Goal: Information Seeking & Learning: Learn about a topic

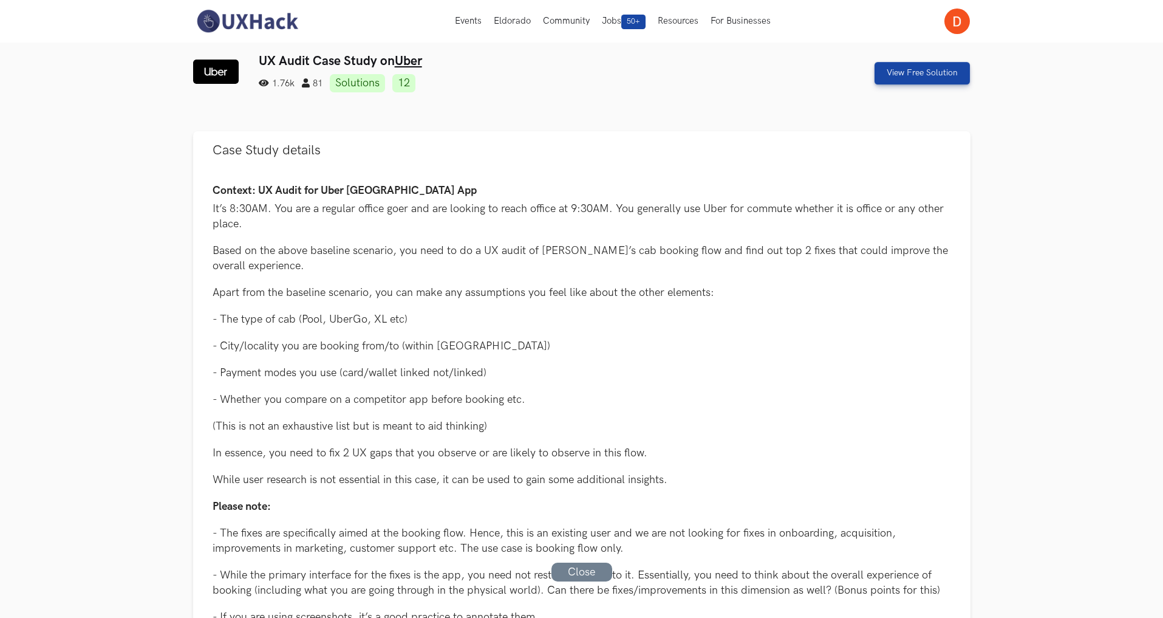
click at [816, 54] on div "UX Audit Case Study on Uber 1.76k 81 Solutions 12 View Free Solution" at bounding box center [581, 72] width 777 height 39
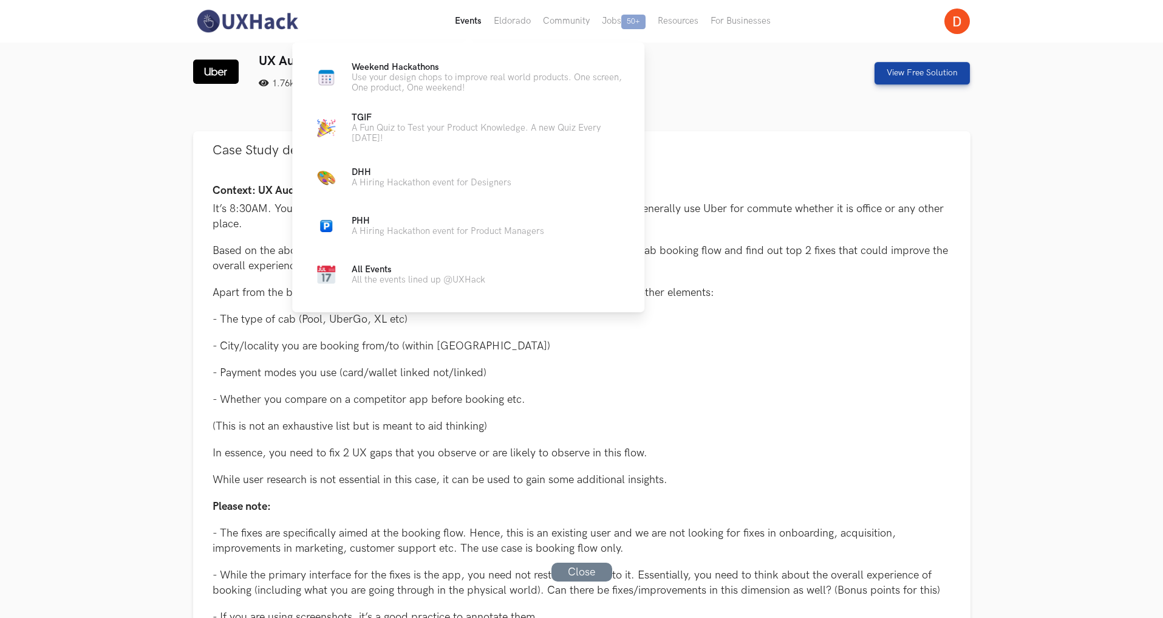
click at [467, 31] on button "Events Live" at bounding box center [468, 21] width 39 height 43
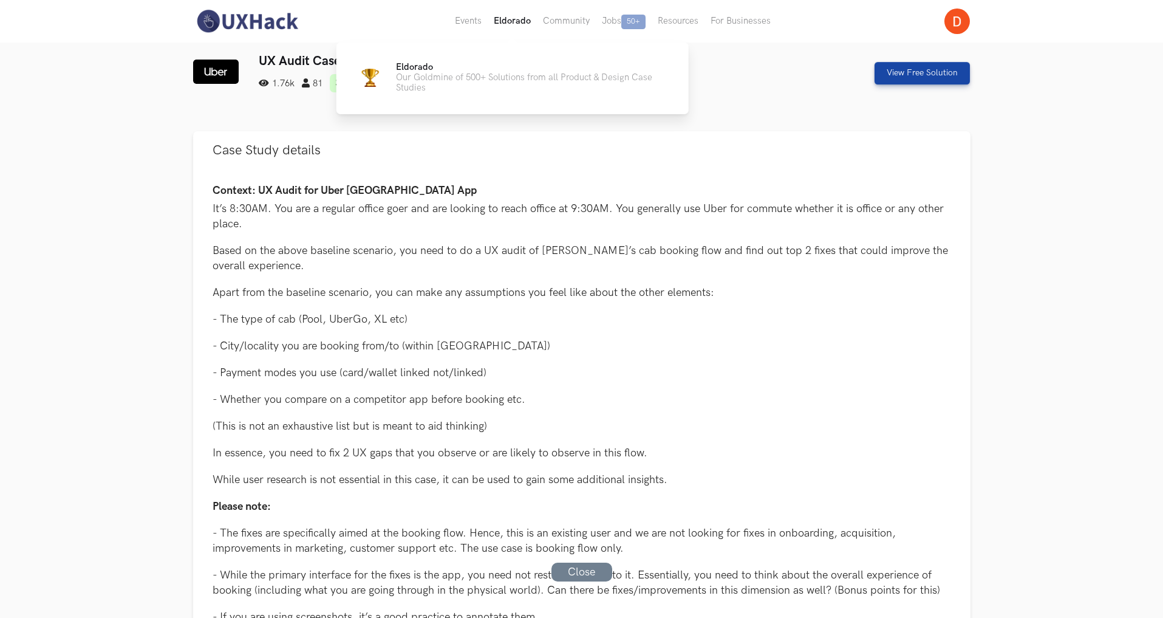
click at [506, 19] on button "Eldorado" at bounding box center [512, 21] width 49 height 43
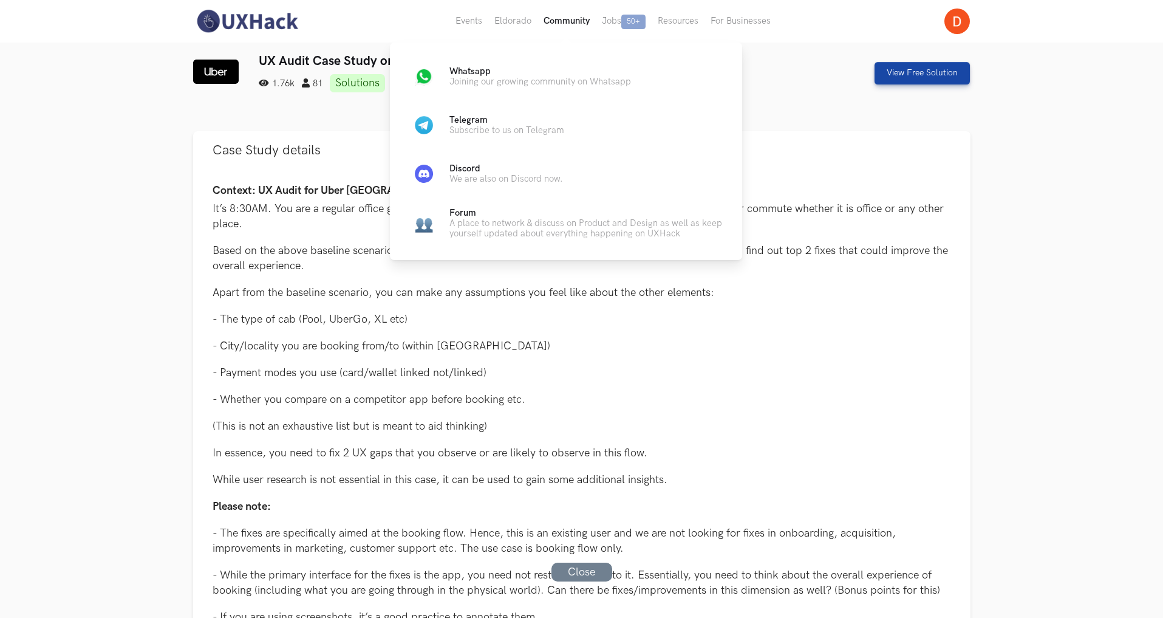
click at [575, 26] on button "Community" at bounding box center [566, 21] width 58 height 43
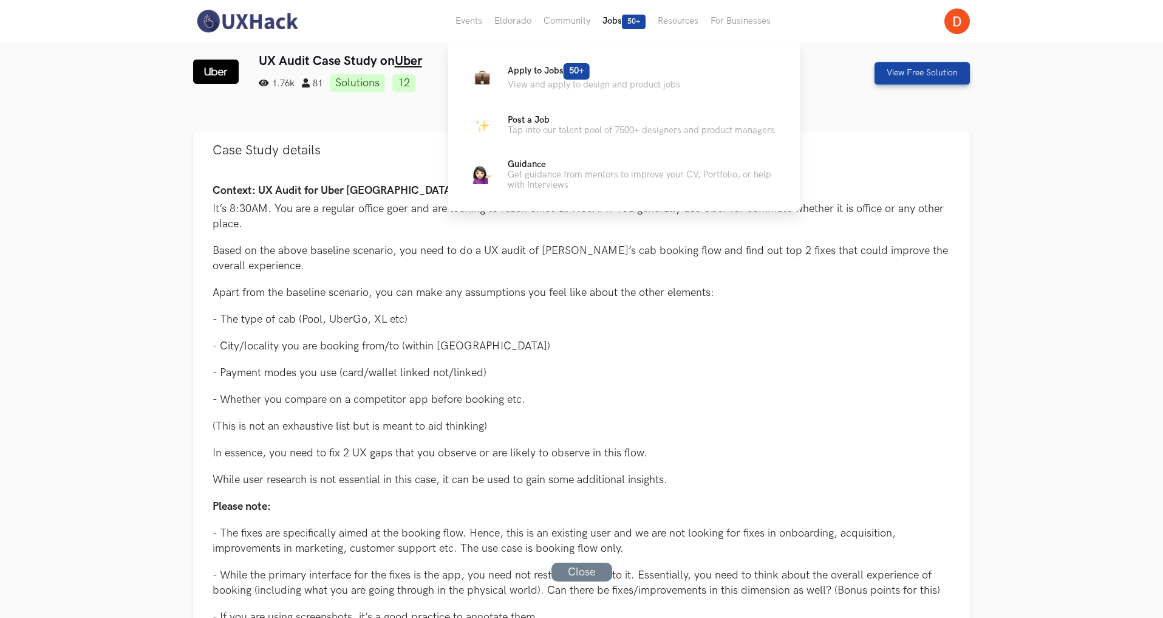
click at [612, 24] on button "Jobs 50+" at bounding box center [623, 21] width 55 height 43
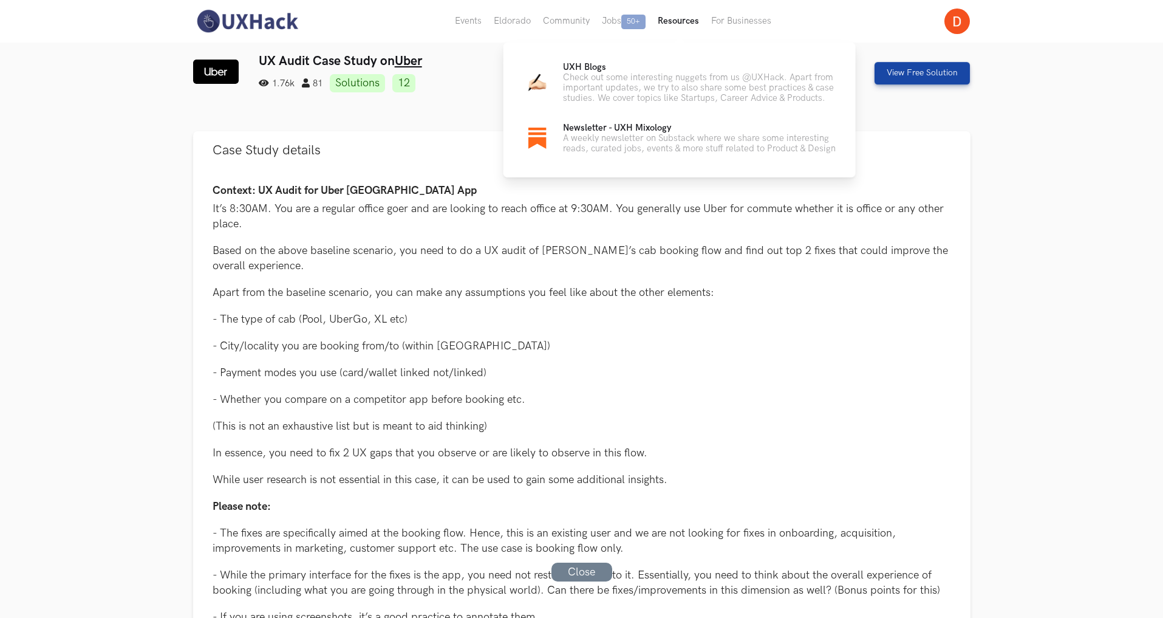
click at [672, 30] on button "Resources" at bounding box center [678, 21] width 53 height 43
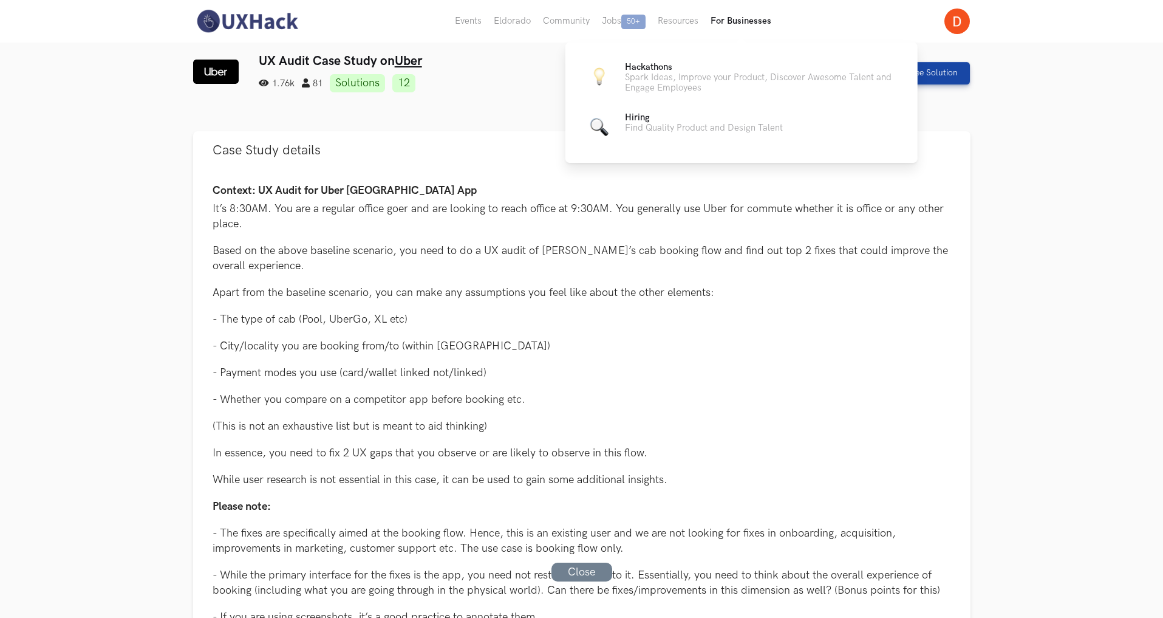
click at [728, 26] on button "For Businesses" at bounding box center [740, 21] width 73 height 43
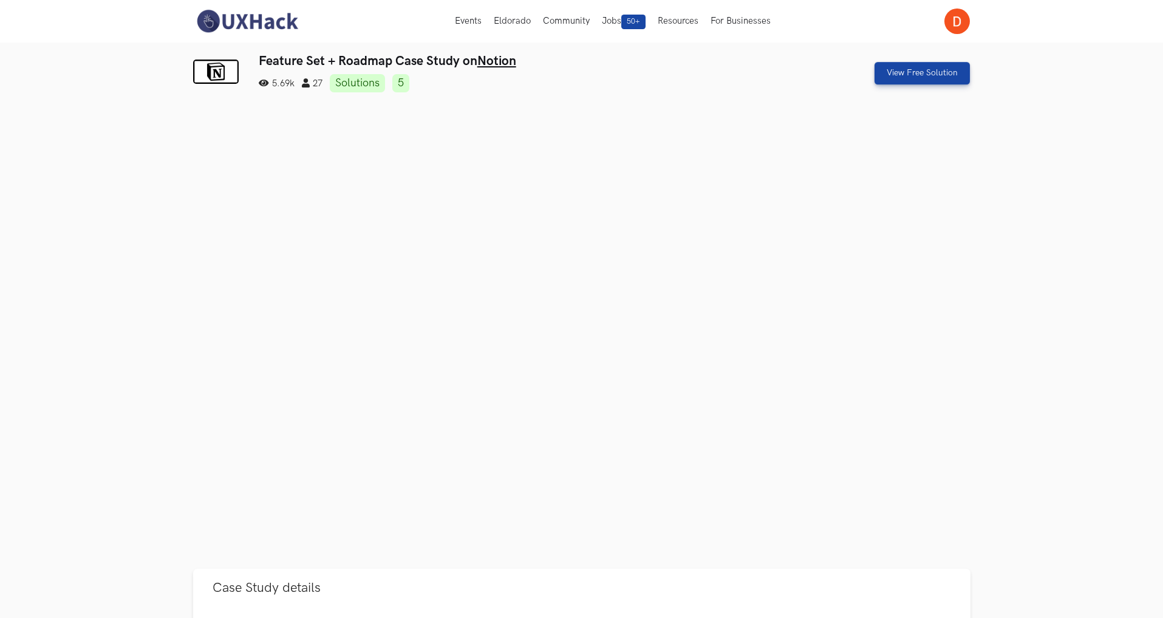
click at [232, 16] on img at bounding box center [247, 22] width 108 height 26
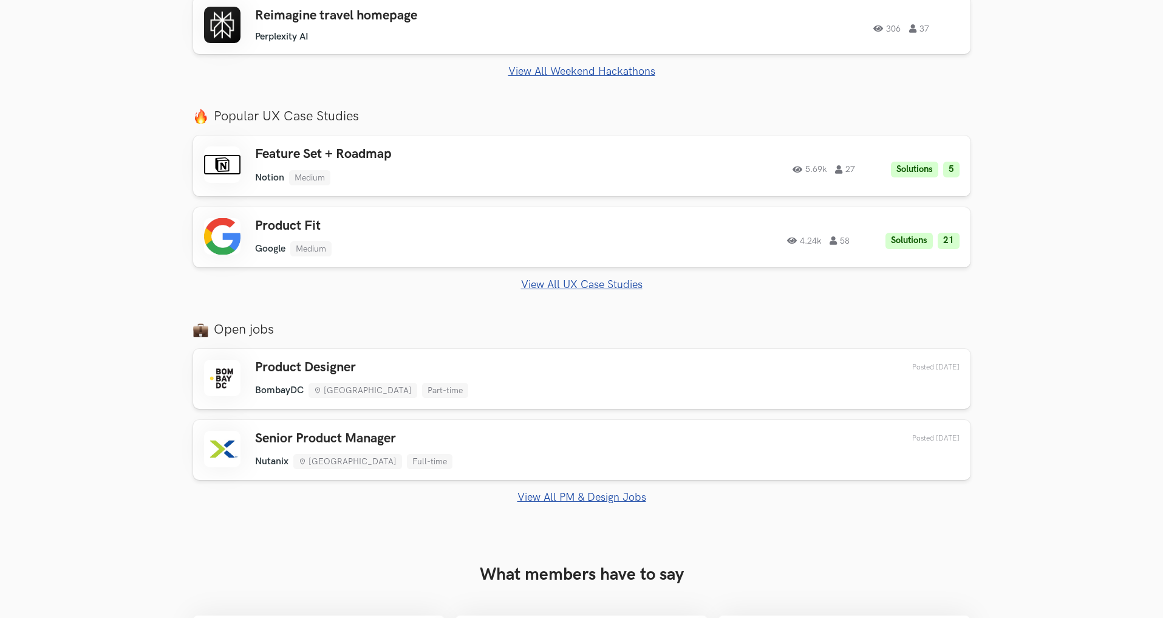
scroll to position [580, 0]
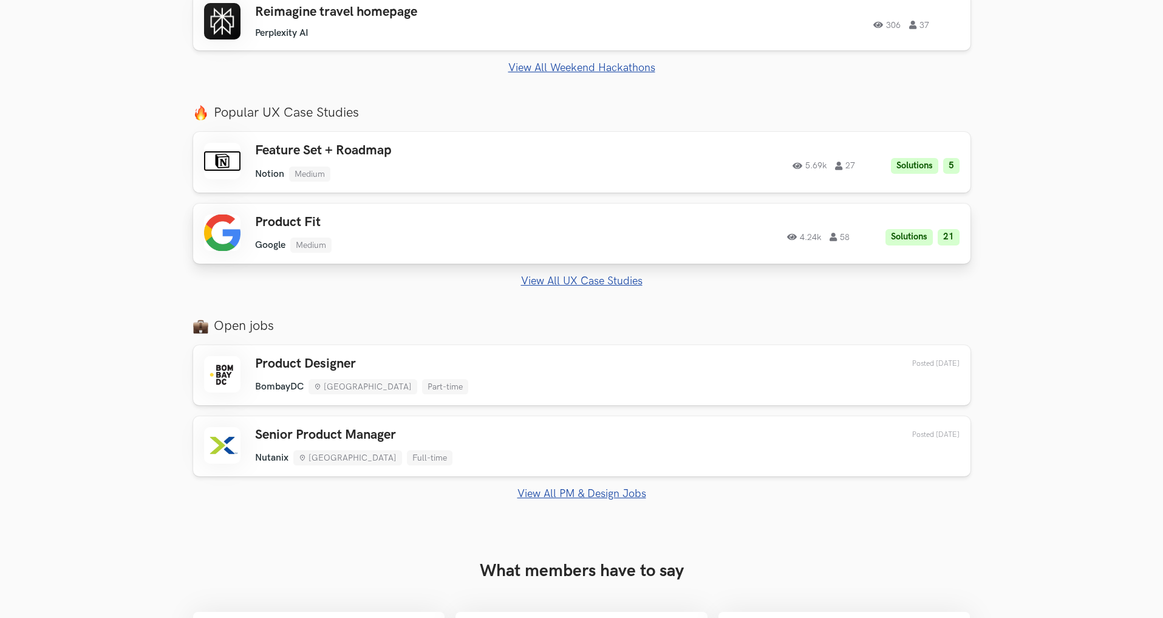
click at [627, 214] on div "Product Fit Google Medium Google Medium Solutions 21 4.24k 58 4.24k 58 Solution…" at bounding box center [581, 233] width 755 height 38
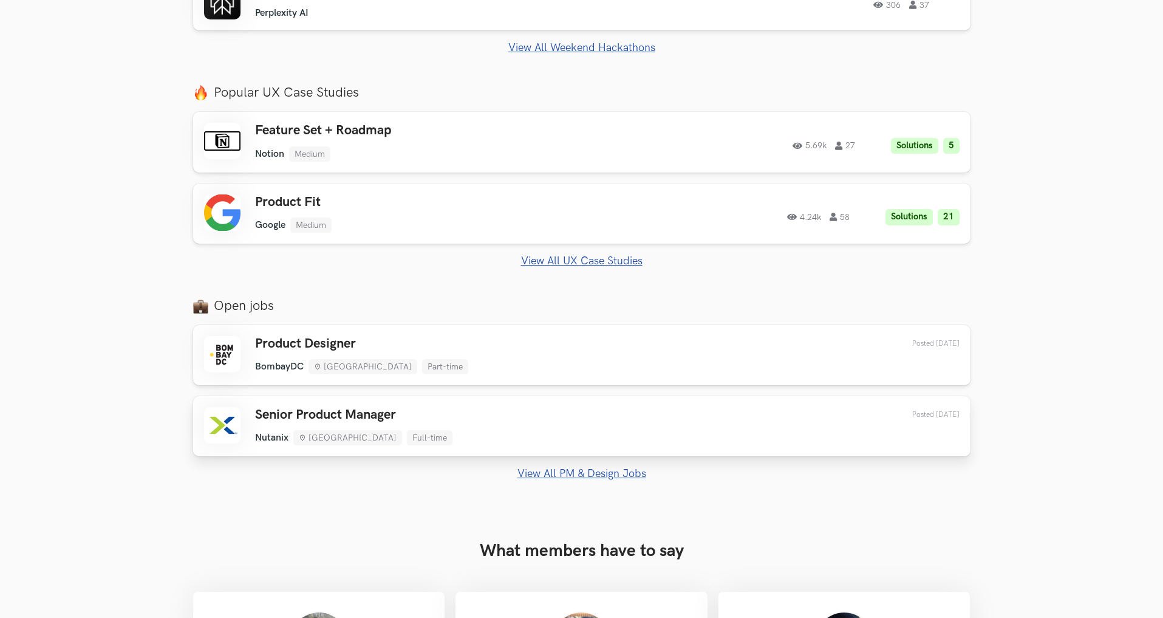
click at [446, 417] on div "Senior Product Manager Nutanix [GEOGRAPHIC_DATA] Full-time Nutanix [GEOGRAPHIC_…" at bounding box center [581, 426] width 755 height 38
click at [593, 431] on div "Senior Product Manager Nutanix [GEOGRAPHIC_DATA] Full-time Nutanix [GEOGRAPHIC_…" at bounding box center [581, 426] width 755 height 38
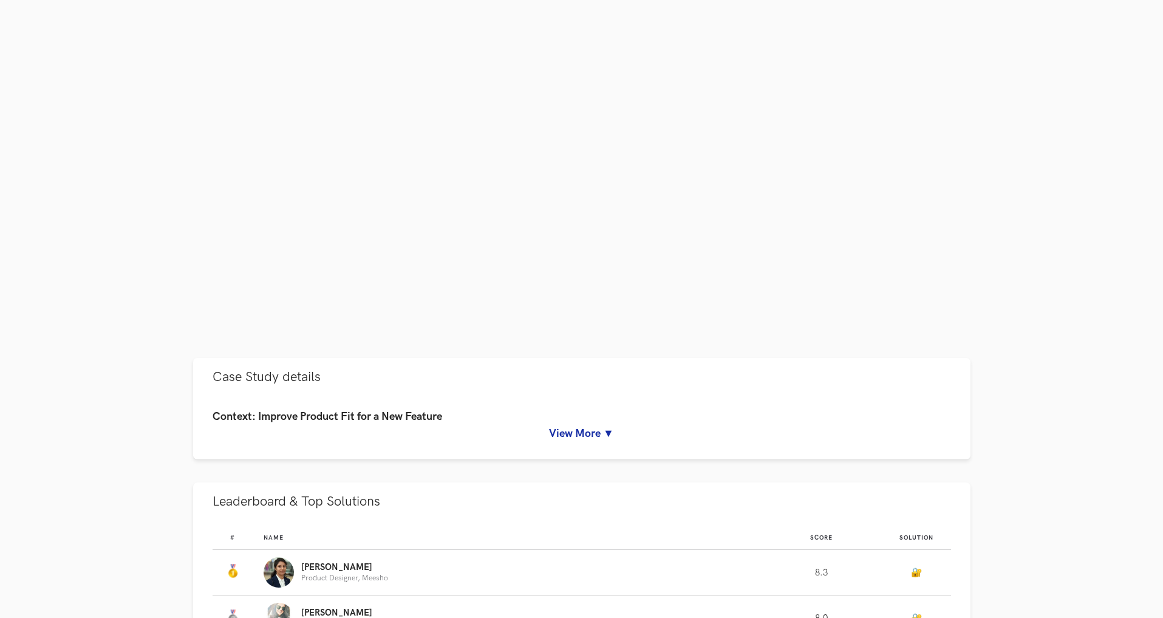
scroll to position [223, 0]
click at [573, 432] on link "View More ▼" at bounding box center [582, 432] width 738 height 13
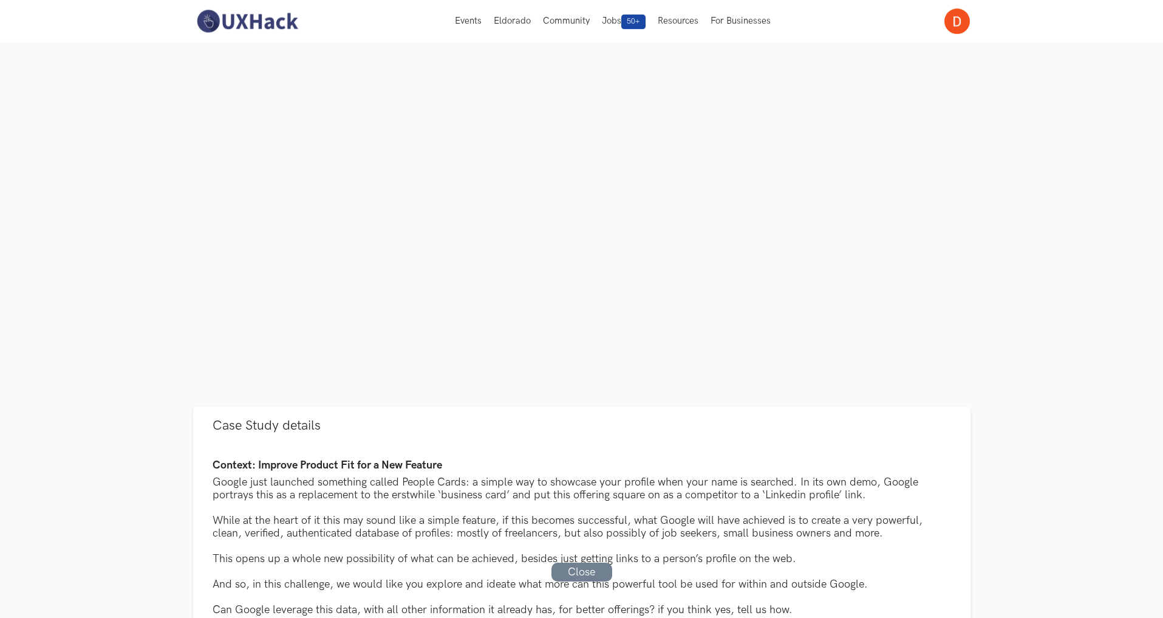
scroll to position [0, 0]
